Goal: Task Accomplishment & Management: Manage account settings

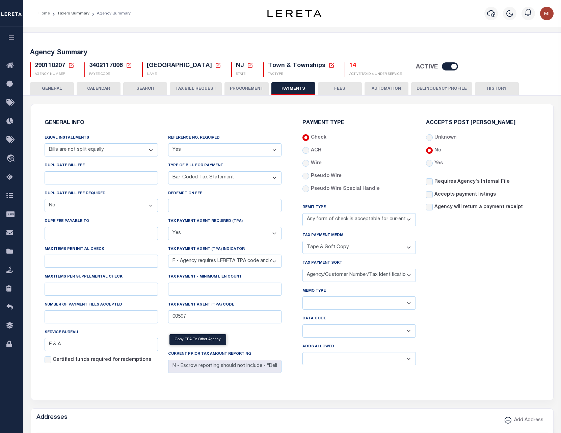
select select "68"
select select "false"
select select "1"
select select "35"
select select "true"
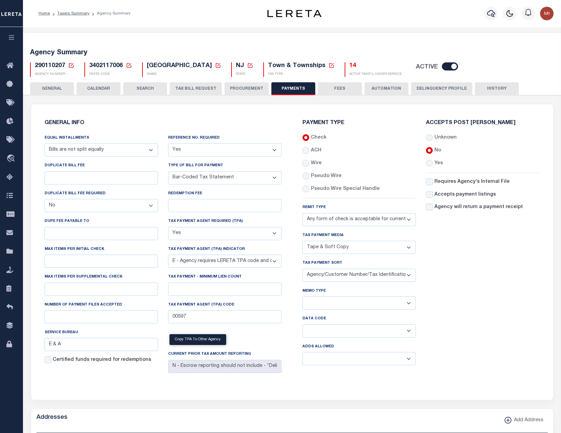
select select "5"
select select "73"
select select "44"
select select "49"
select select "false"
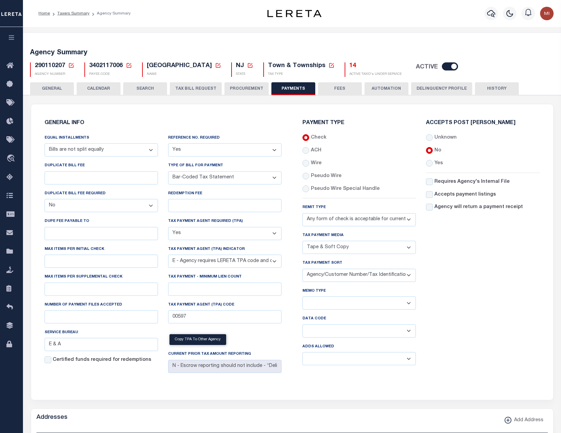
select select "MAT"
select select
select select "false"
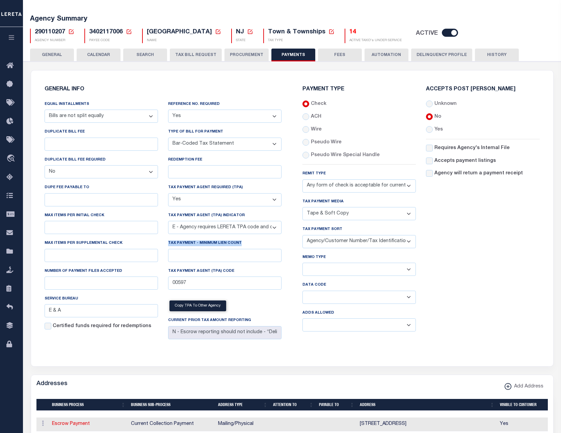
scroll to position [34, 0]
click at [382, 55] on button "AUTOMATION" at bounding box center [386, 55] width 44 height 13
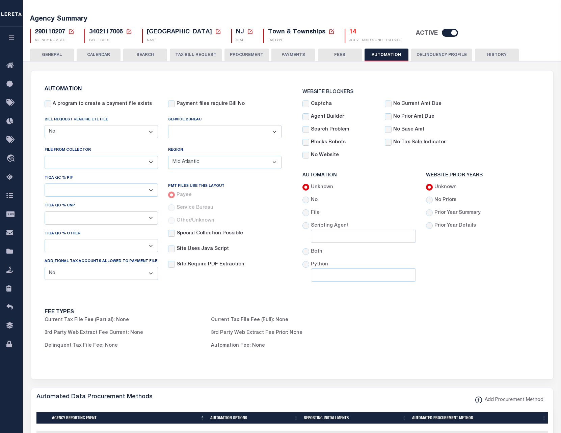
click at [84, 128] on select "Yes No" at bounding box center [101, 131] width 113 height 13
select select "true"
click at [45, 125] on select "Yes No" at bounding box center [101, 131] width 113 height 13
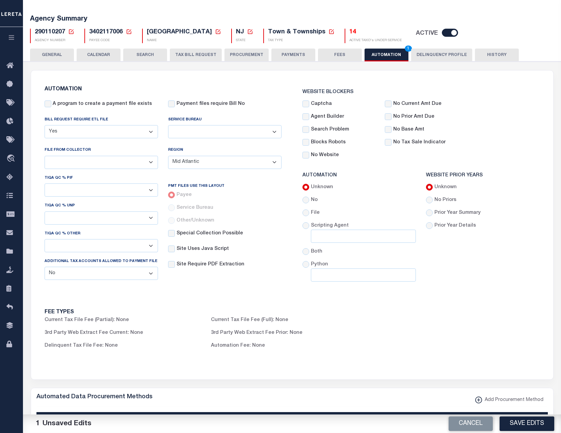
click at [524, 422] on button "Save Edits" at bounding box center [526, 424] width 55 height 15
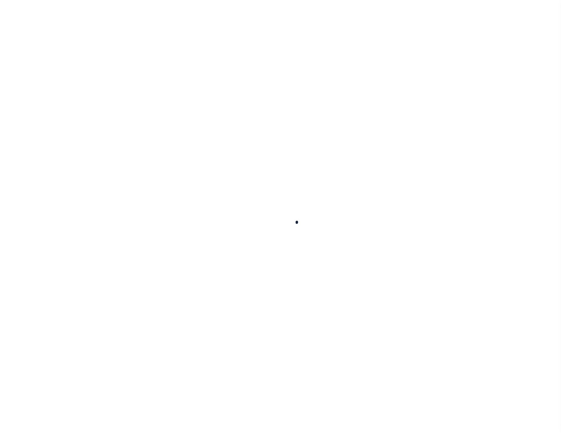
select select
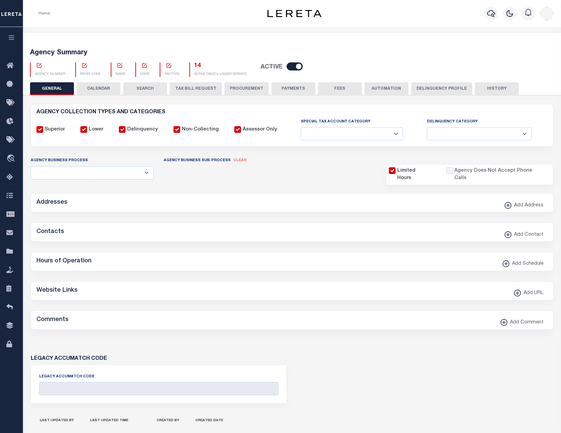
click at [384, 91] on button "AUTOMATION" at bounding box center [386, 88] width 44 height 13
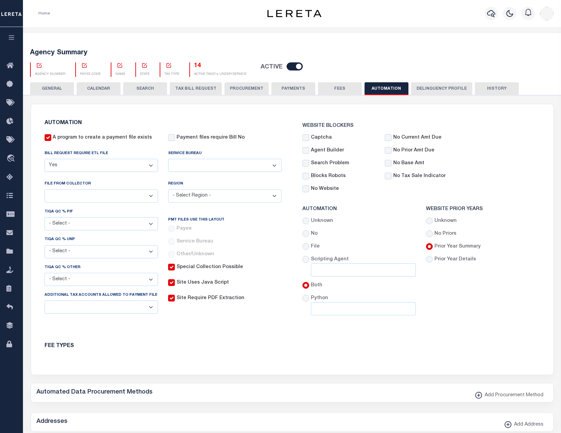
click at [109, 163] on select "Yes No" at bounding box center [101, 165] width 113 height 13
drag, startPoint x: 123, startPoint y: 147, endPoint x: 158, endPoint y: 140, distance: 34.8
click at [132, 145] on div "AUTOMATION A program to create a payment file exists Payment files require Bill…" at bounding box center [163, 219] width 248 height 215
click at [266, 143] on div "Payment files require Bill No" at bounding box center [224, 140] width 123 height 13
click at [45, 88] on button "GENERAL" at bounding box center [52, 88] width 44 height 13
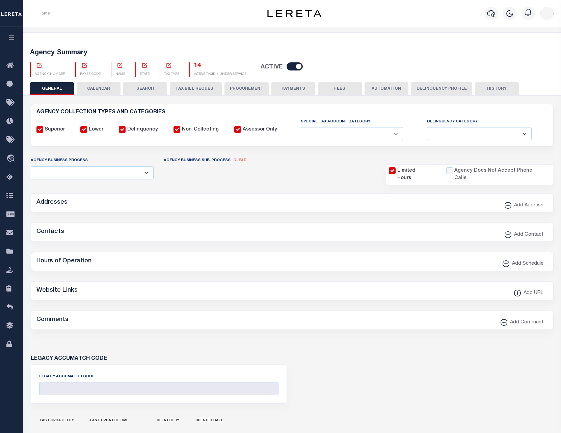
click at [48, 88] on button "GENERAL" at bounding box center [52, 88] width 44 height 13
click at [381, 88] on button "AUTOMATION" at bounding box center [386, 88] width 44 height 13
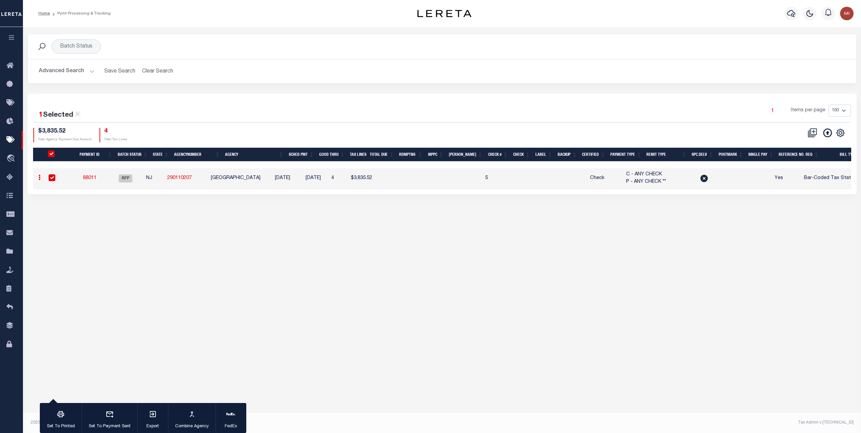
scroll to position [0, 204]
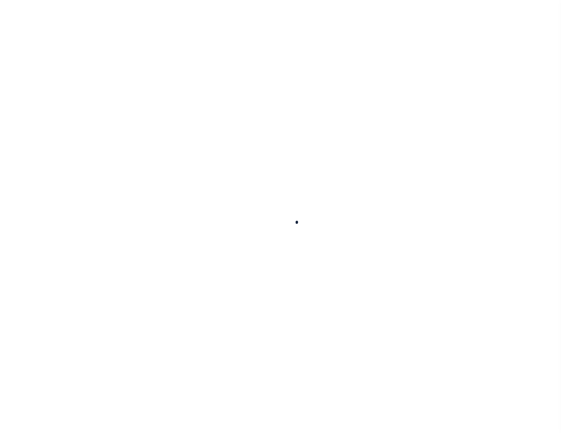
select select
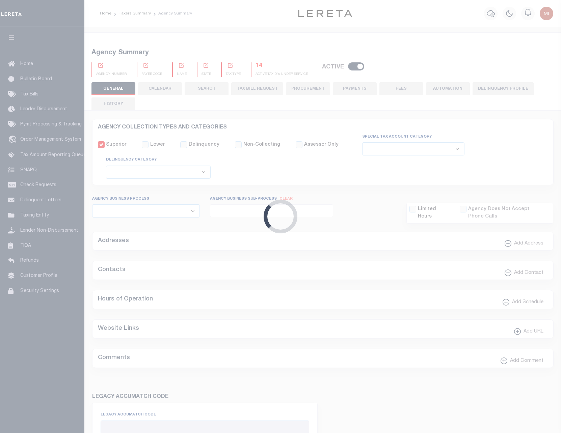
checkbox input "false"
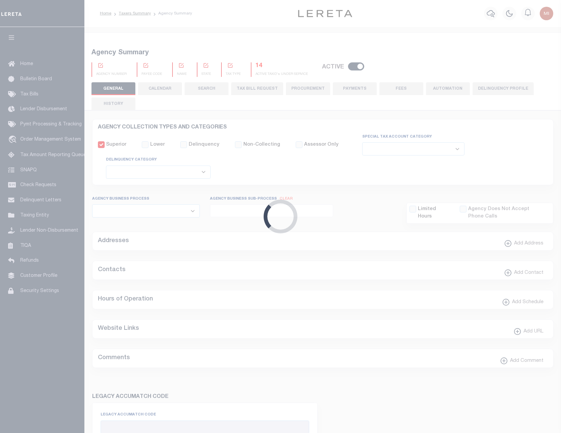
type input "3402117006"
checkbox input "false"
select select "false"
select select "MAT"
select select
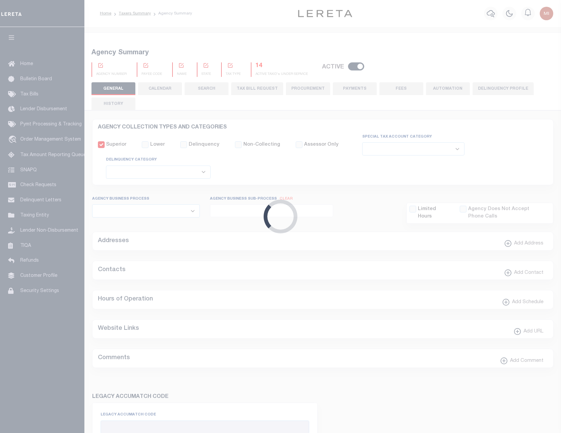
select select
select select "false"
radio input "true"
checkbox input "false"
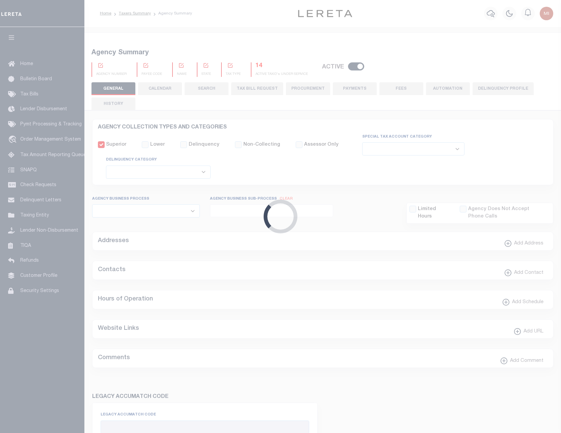
checkbox input "false"
radio input "true"
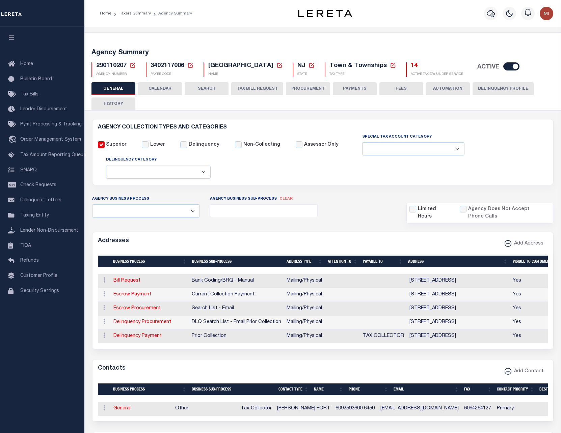
click at [442, 89] on button "AUTOMATION" at bounding box center [448, 88] width 44 height 13
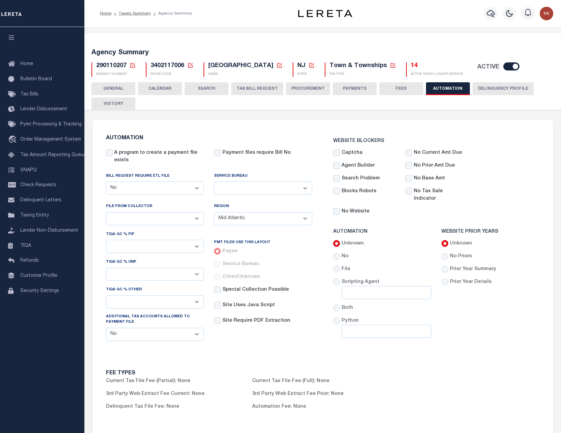
click at [140, 185] on select "Yes No" at bounding box center [155, 187] width 98 height 13
select select "true"
click at [106, 181] on select "Yes No" at bounding box center [155, 187] width 98 height 13
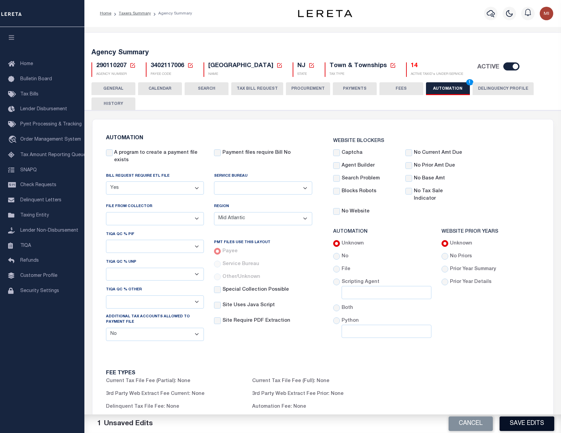
click at [527, 421] on button "Save Edits" at bounding box center [526, 424] width 55 height 15
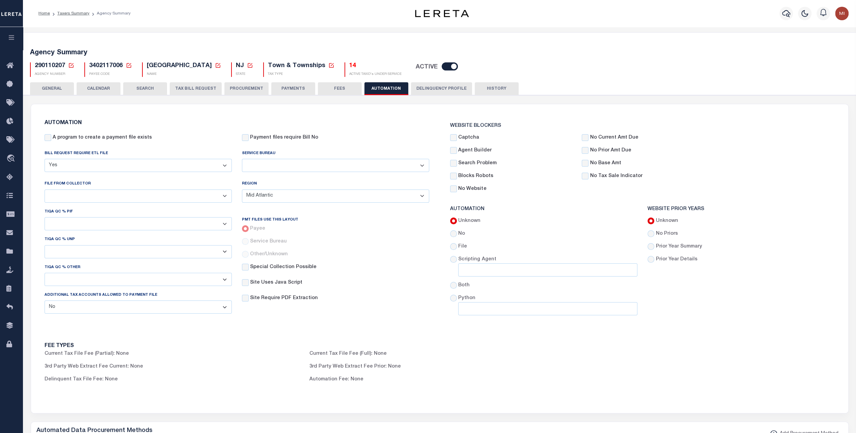
click at [560, 116] on div "WEBSITE BLOCKERS Captcha No Current Amt Due Agent Builder No Prior Amt Due Sear…" at bounding box center [642, 220] width 395 height 210
click at [104, 182] on div "File From Collector B - Agency provides Full file at 1st Inst, only Open file a…" at bounding box center [138, 191] width 187 height 22
click at [555, 88] on div "GENERAL CALENDAR SEARCH TAX BILL REQUEST PROCUREMENT PAYMENTS" at bounding box center [439, 88] width 819 height 12
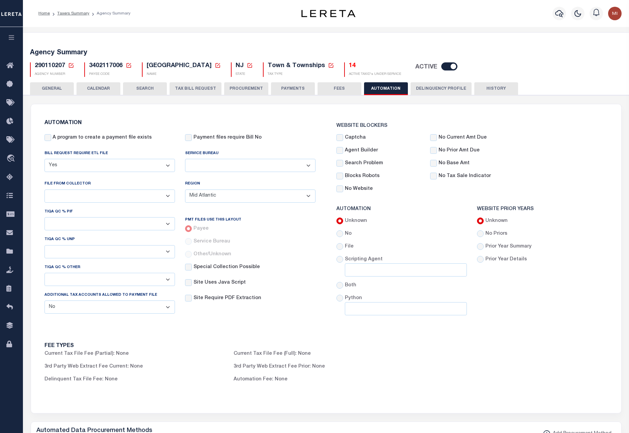
click at [76, 196] on select "B - Agency provides Full file at 1st Inst, only Open file at subsequent install…" at bounding box center [110, 196] width 131 height 13
